Goal: Task Accomplishment & Management: Manage account settings

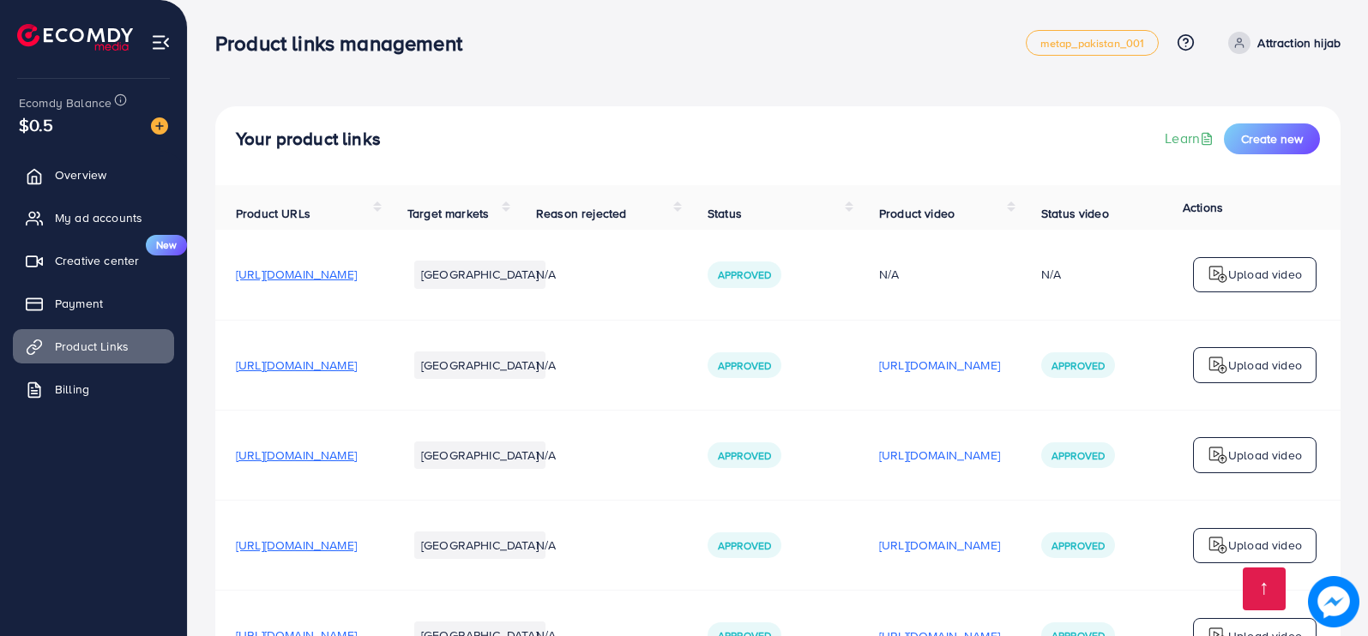
scroll to position [4444, 0]
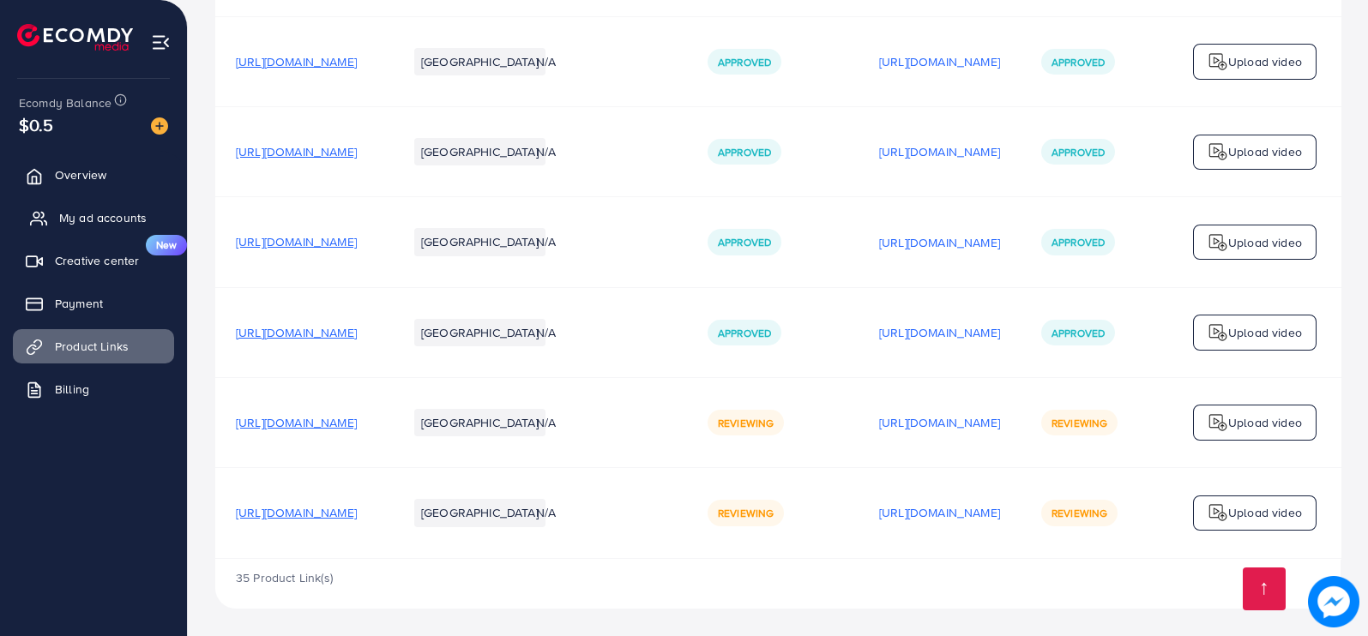
click at [79, 228] on link "My ad accounts" at bounding box center [93, 218] width 161 height 34
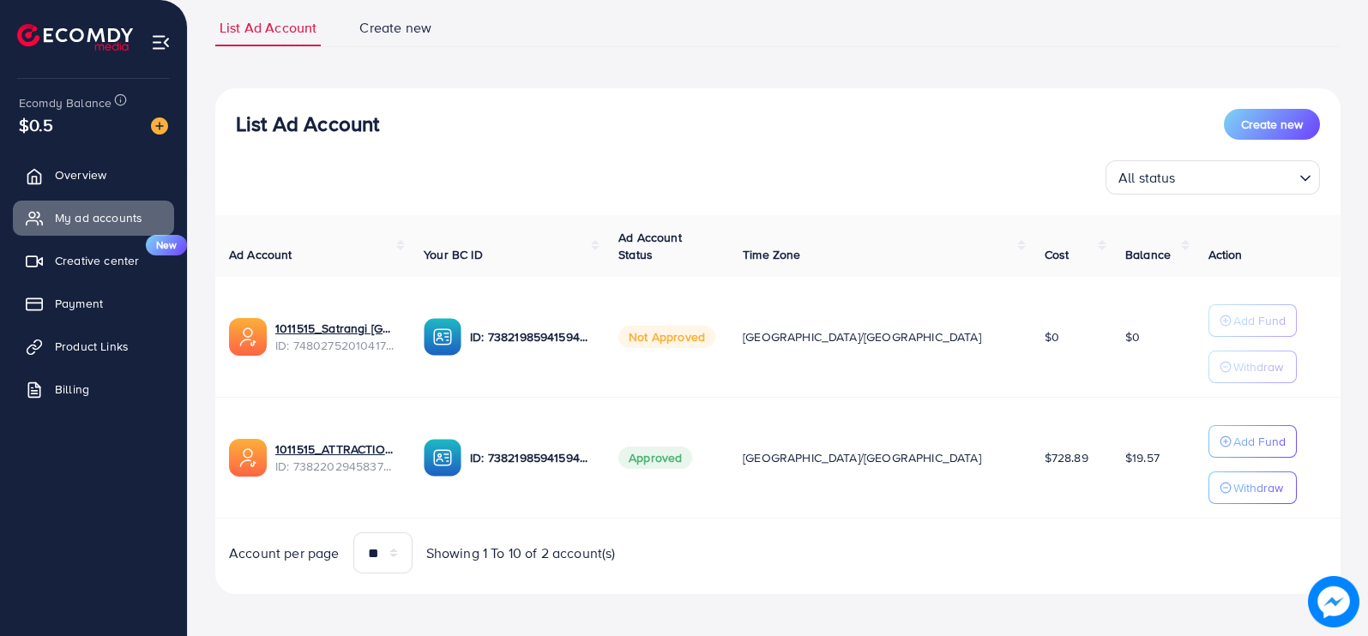
scroll to position [122, 0]
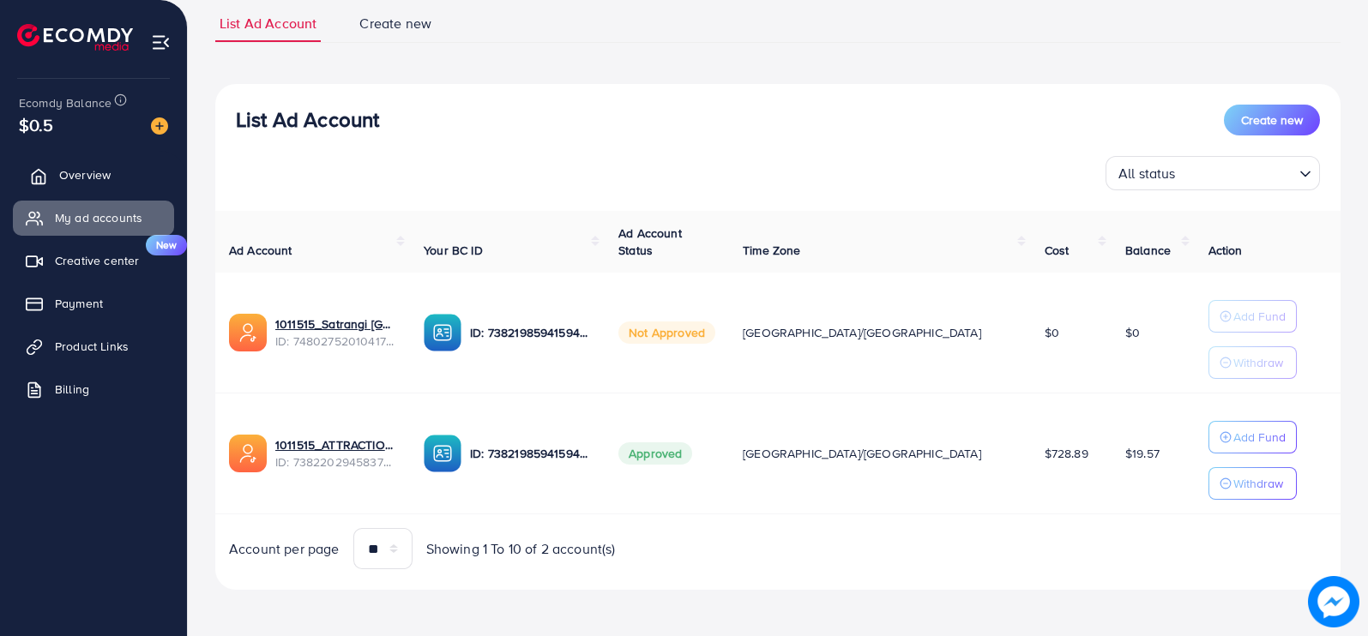
click at [93, 175] on span "Overview" at bounding box center [84, 174] width 51 height 17
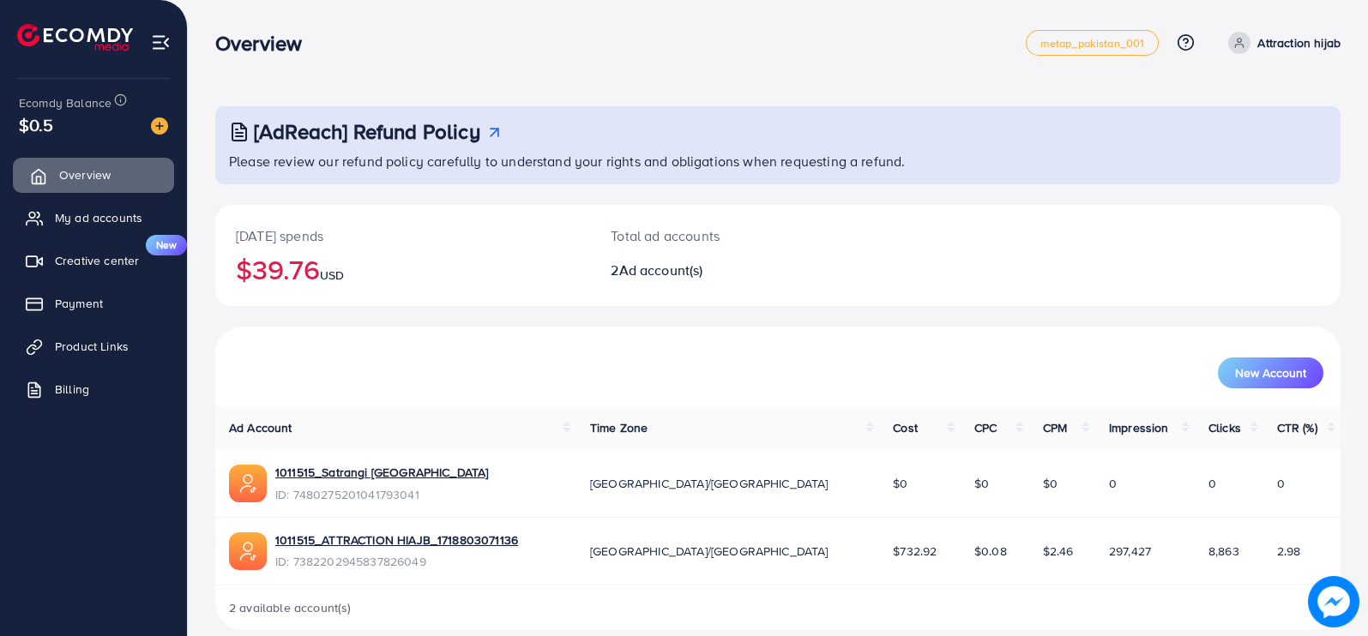
click at [93, 175] on span "Overview" at bounding box center [84, 174] width 51 height 17
click at [97, 358] on link "Product Links" at bounding box center [93, 346] width 161 height 34
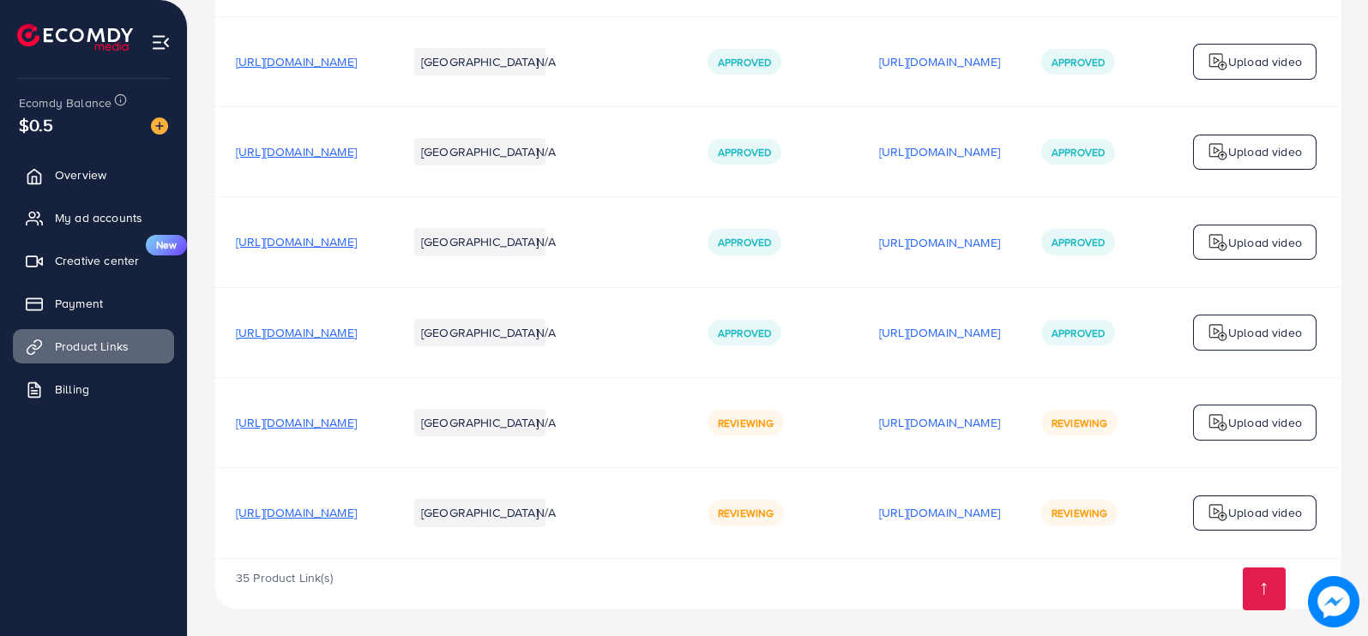
scroll to position [4444, 0]
click at [104, 2] on div at bounding box center [94, 30] width 188 height 61
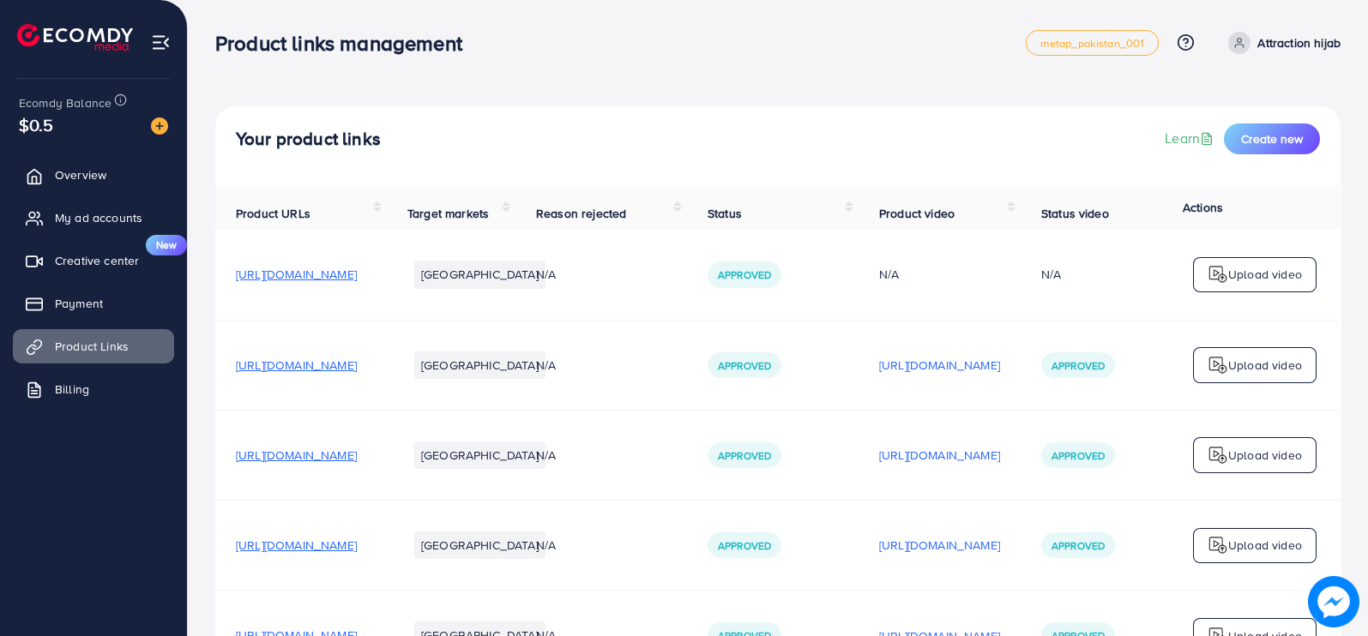
click at [99, 238] on ul "Overview My ad accounts Creative center New Payment Product Links Billing" at bounding box center [93, 288] width 187 height 274
click at [98, 232] on link "My ad accounts" at bounding box center [93, 218] width 161 height 34
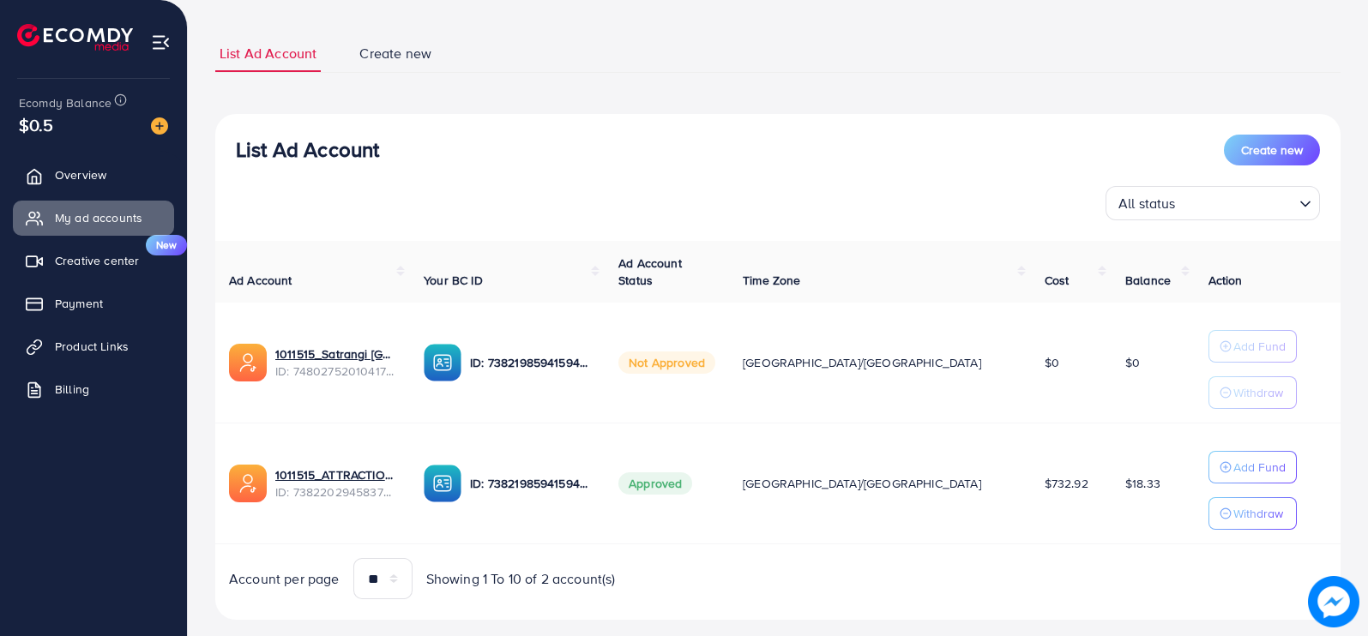
scroll to position [122, 0]
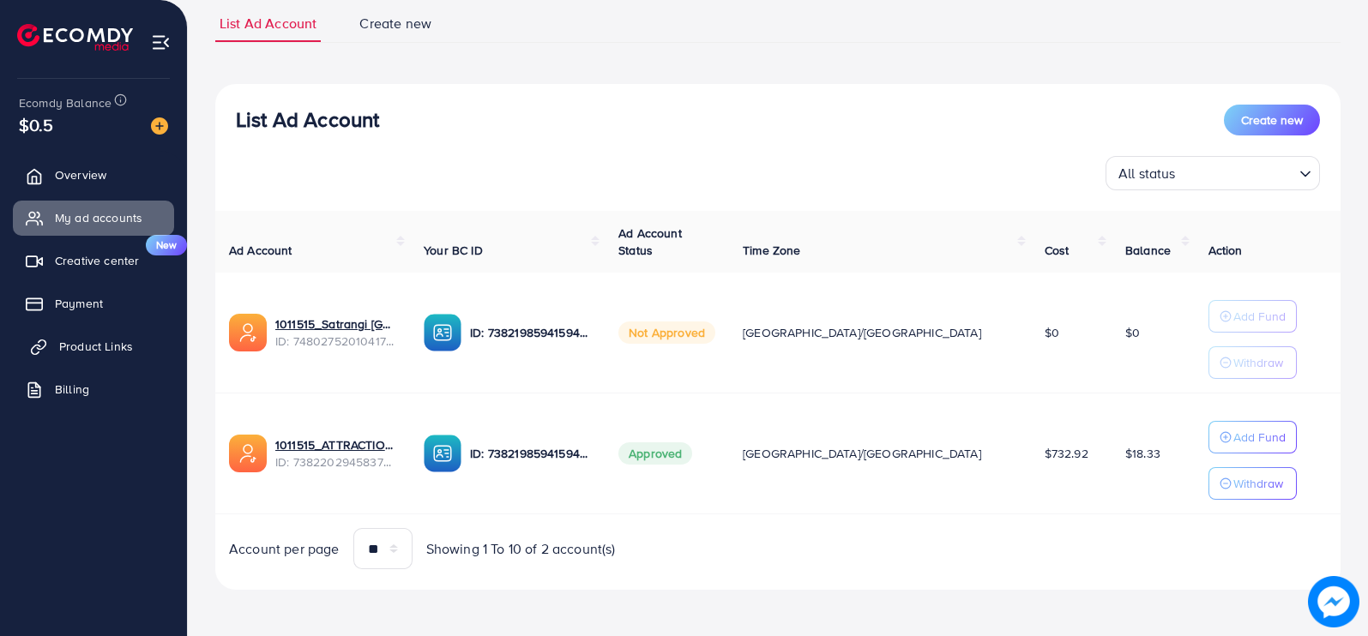
click at [133, 361] on link "Product Links" at bounding box center [93, 346] width 161 height 34
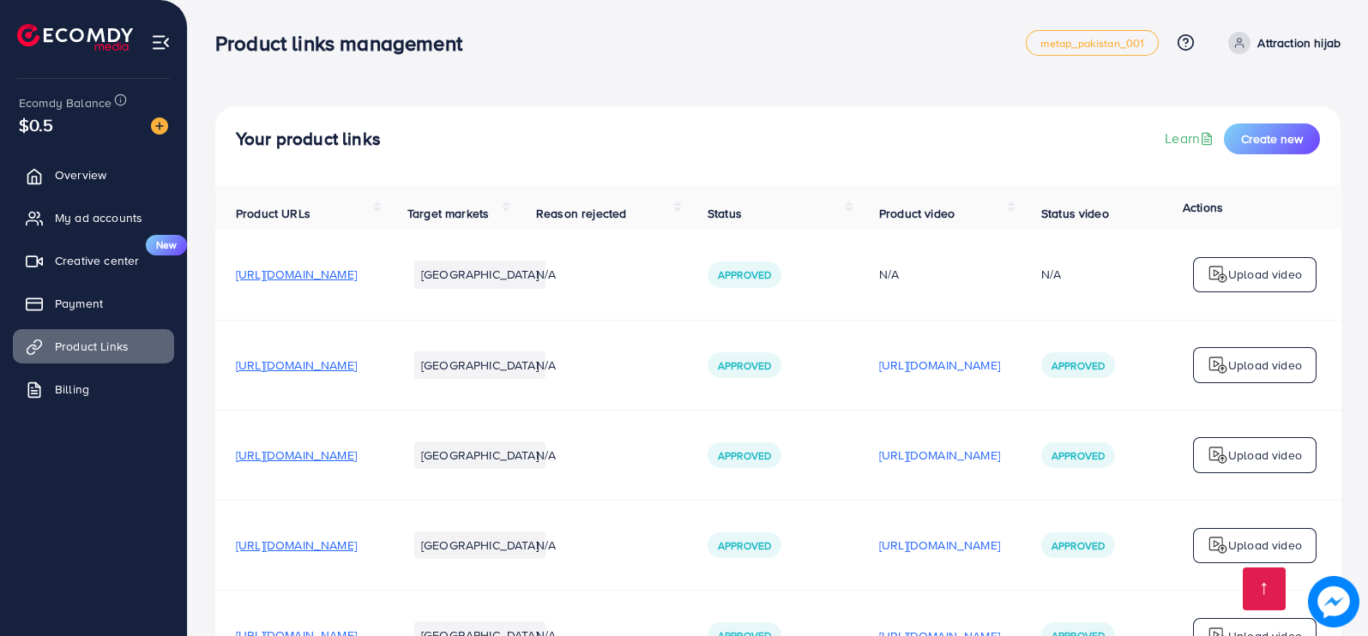
scroll to position [4444, 0]
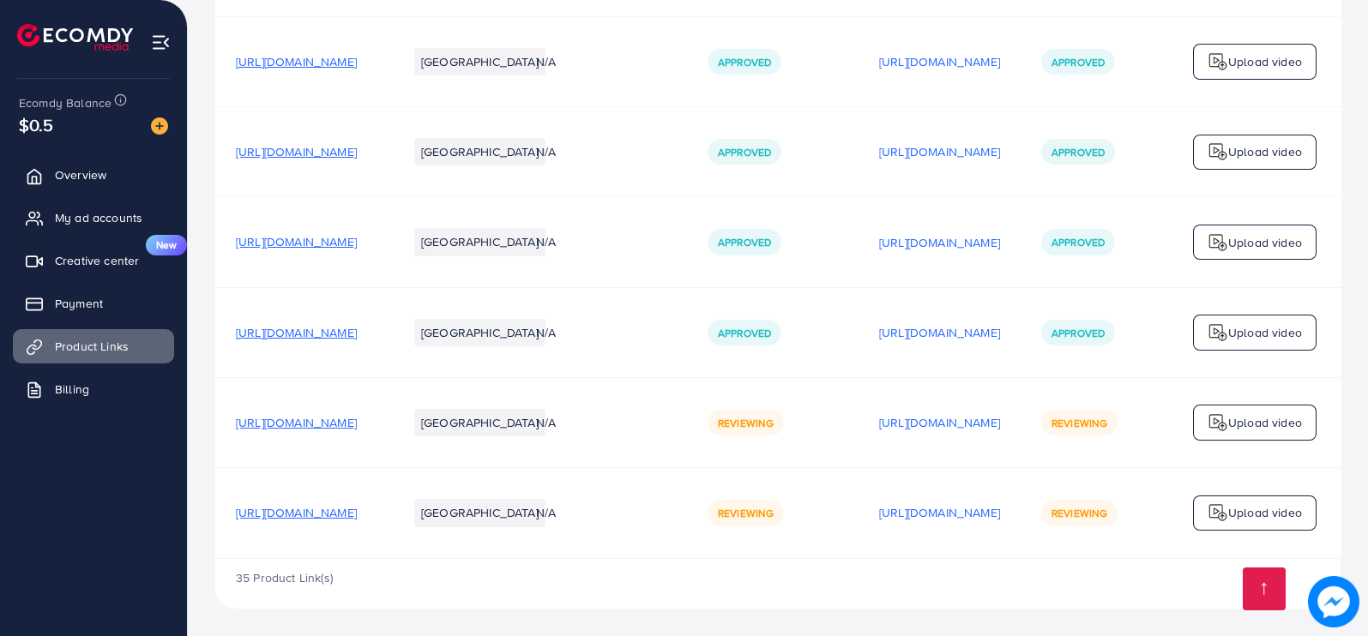
click at [357, 504] on span "[URL][DOMAIN_NAME]" at bounding box center [296, 512] width 121 height 17
click at [387, 378] on td "[URL][DOMAIN_NAME]" at bounding box center [301, 423] width 172 height 90
click at [357, 414] on span "[URL][DOMAIN_NAME]" at bounding box center [296, 422] width 121 height 17
